Goal: Check status

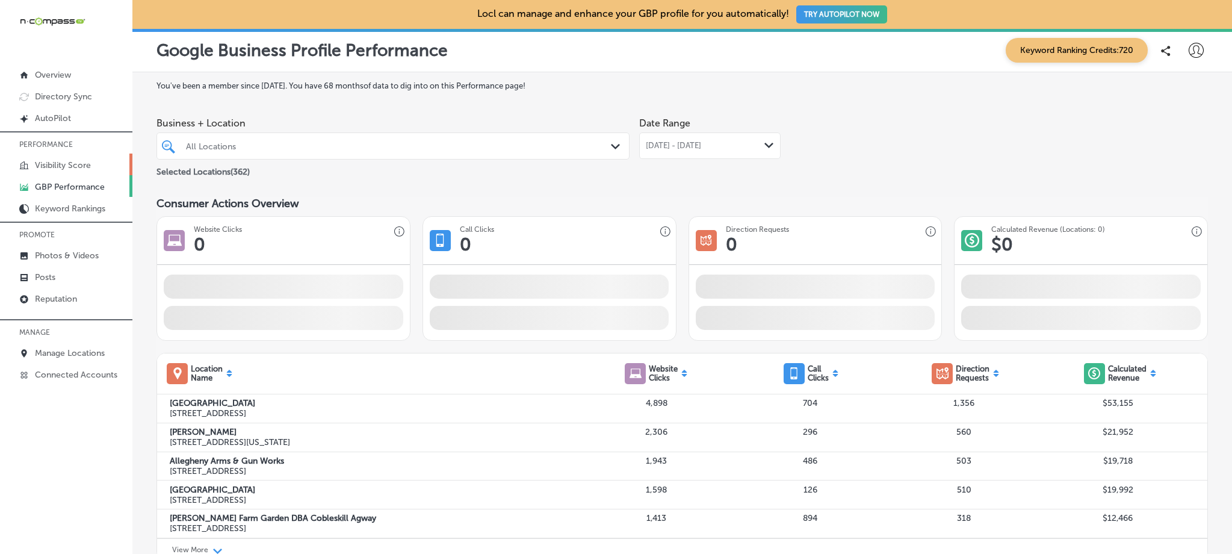
click at [81, 164] on p "Visibility Score" at bounding box center [63, 165] width 56 height 10
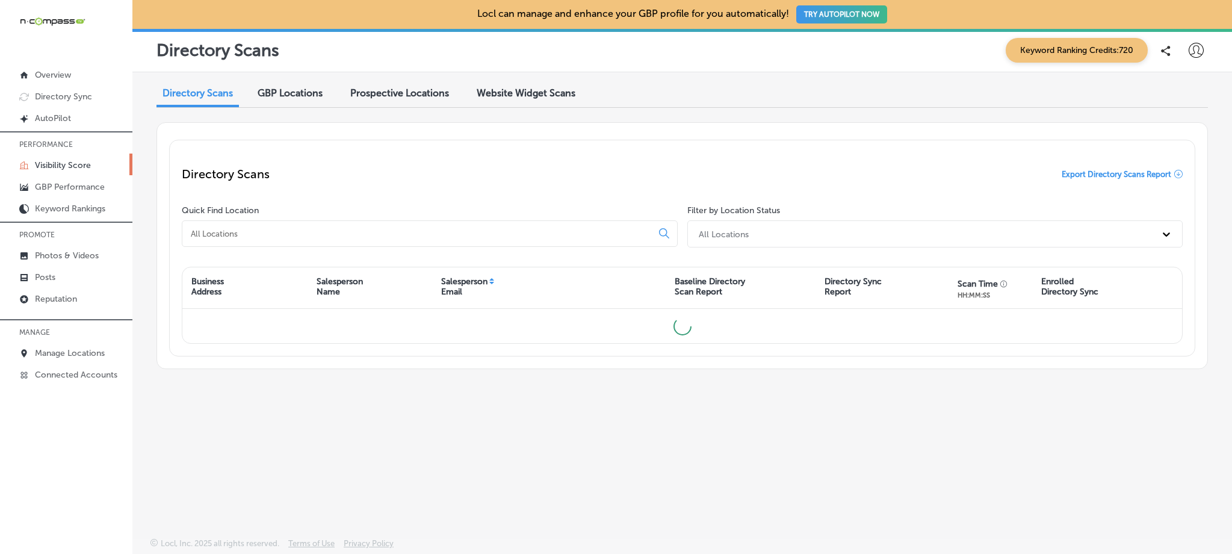
click at [330, 230] on input at bounding box center [420, 233] width 460 height 11
paste input "[URL][DOMAIN_NAME]"
type input "[URL][DOMAIN_NAME]"
click at [514, 223] on div "[URL][DOMAIN_NAME]" at bounding box center [430, 233] width 496 height 26
drag, startPoint x: 514, startPoint y: 223, endPoint x: 513, endPoint y: 229, distance: 6.6
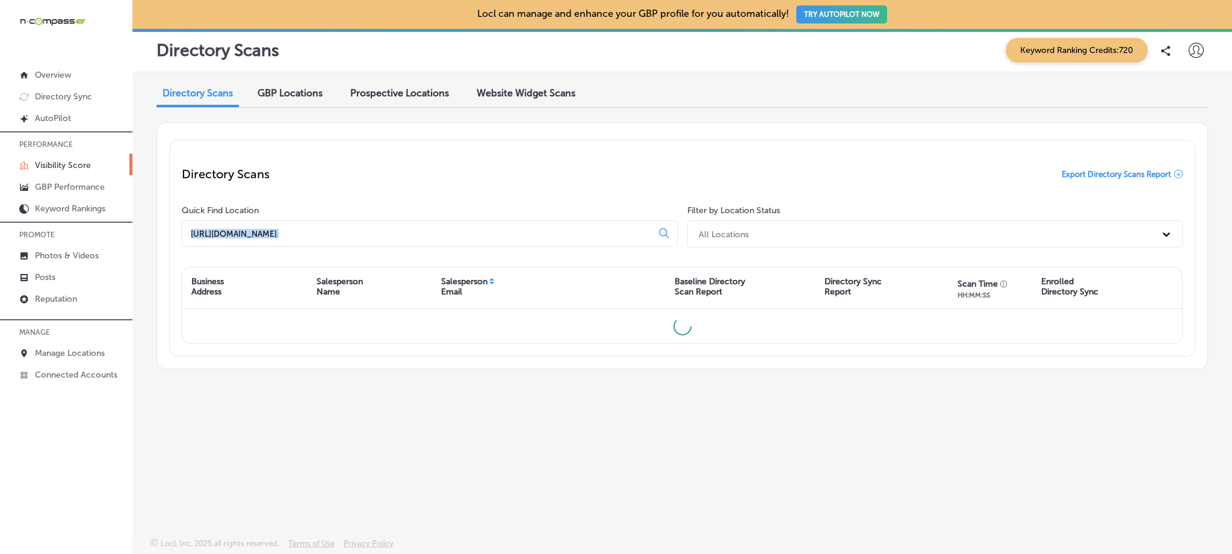
click at [514, 223] on div "[URL][DOMAIN_NAME]" at bounding box center [430, 233] width 496 height 26
click at [513, 229] on input "[URL][DOMAIN_NAME]" at bounding box center [420, 233] width 460 height 11
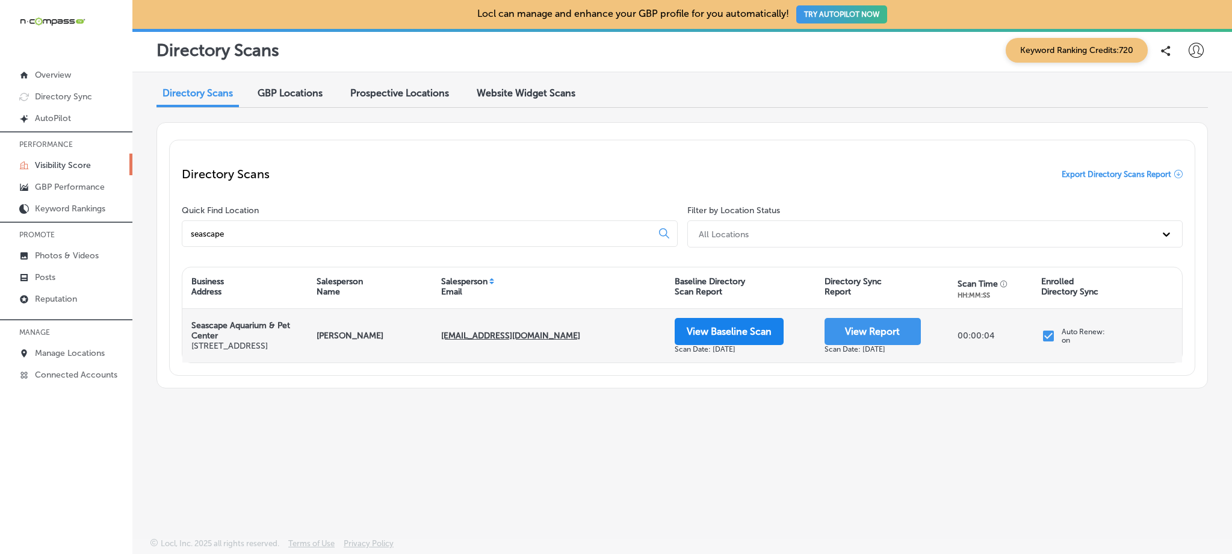
type input "seascape"
click at [737, 328] on button "View Baseline Scan" at bounding box center [729, 331] width 109 height 27
